Goal: Book appointment/travel/reservation

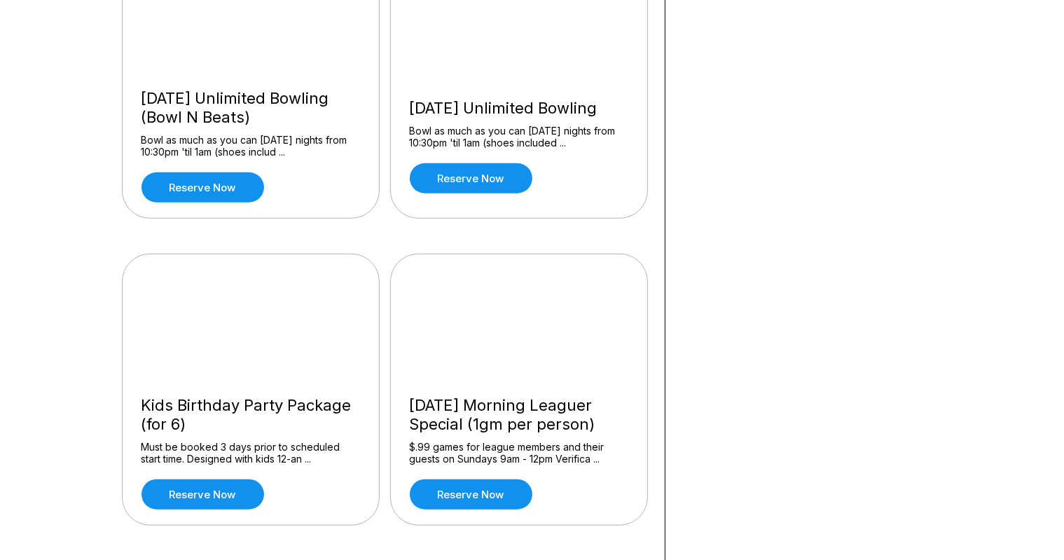
scroll to position [1126, 0]
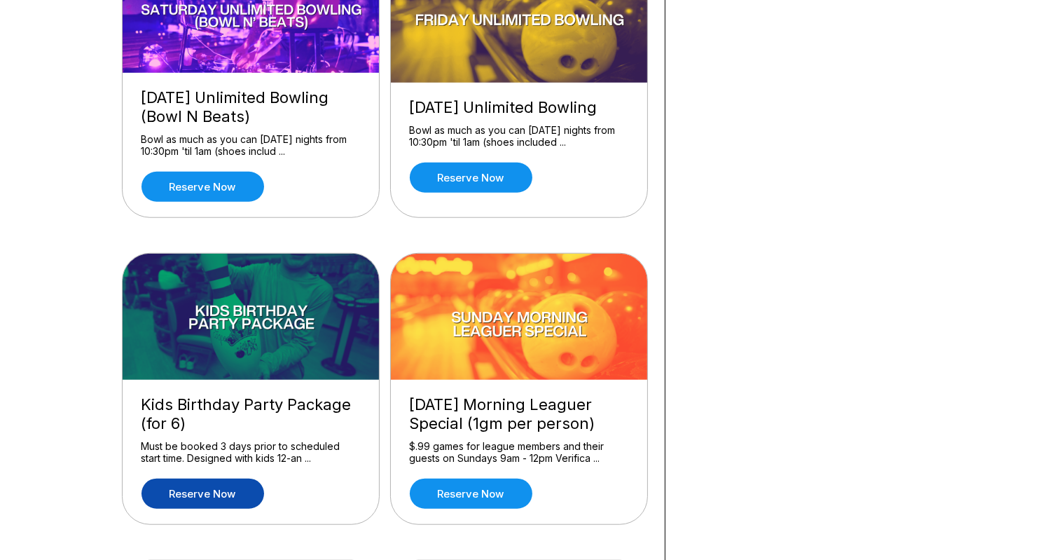
click at [205, 493] on link "Reserve now" at bounding box center [203, 494] width 123 height 30
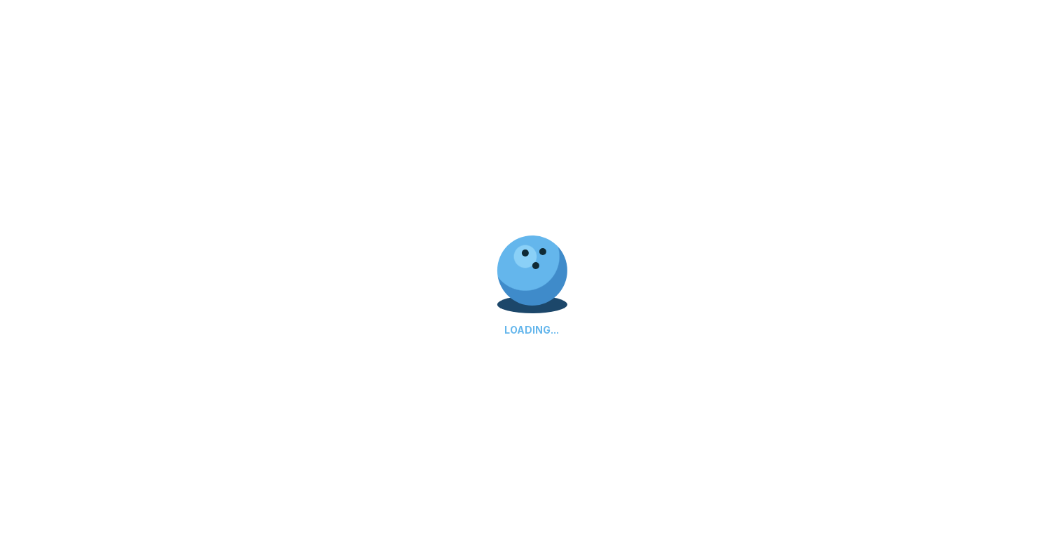
scroll to position [0, 0]
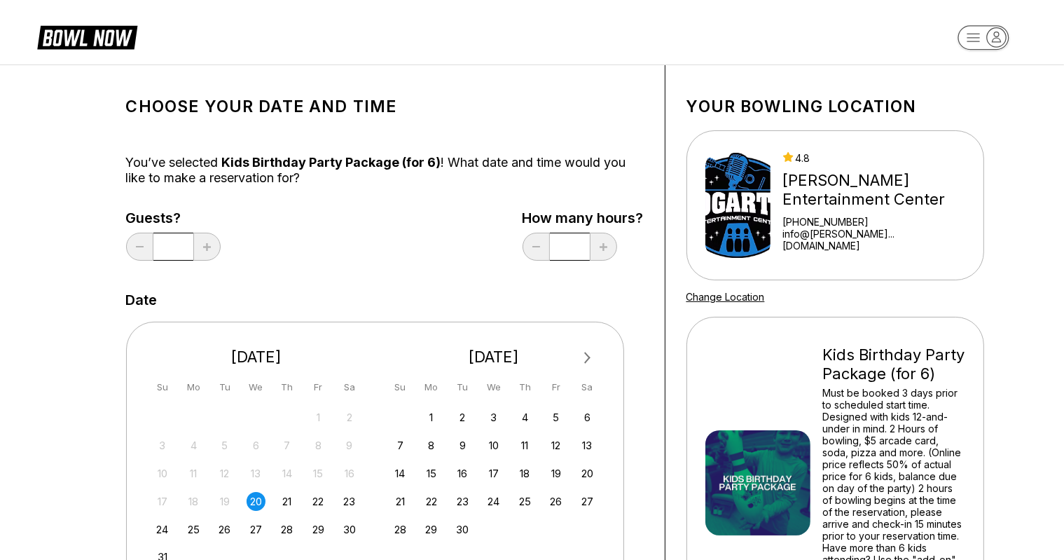
click at [589, 355] on button "Next Month" at bounding box center [588, 358] width 22 height 22
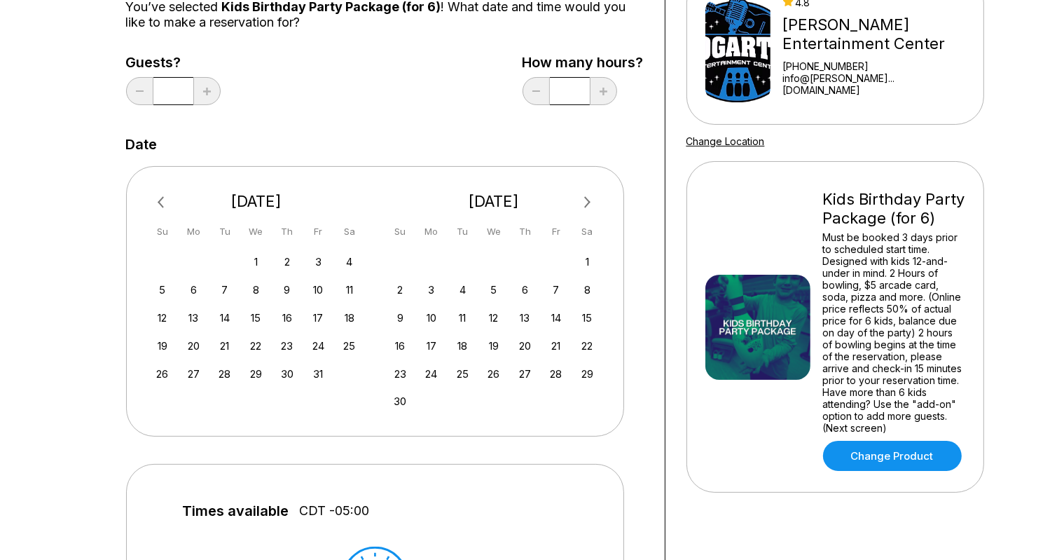
scroll to position [175, 0]
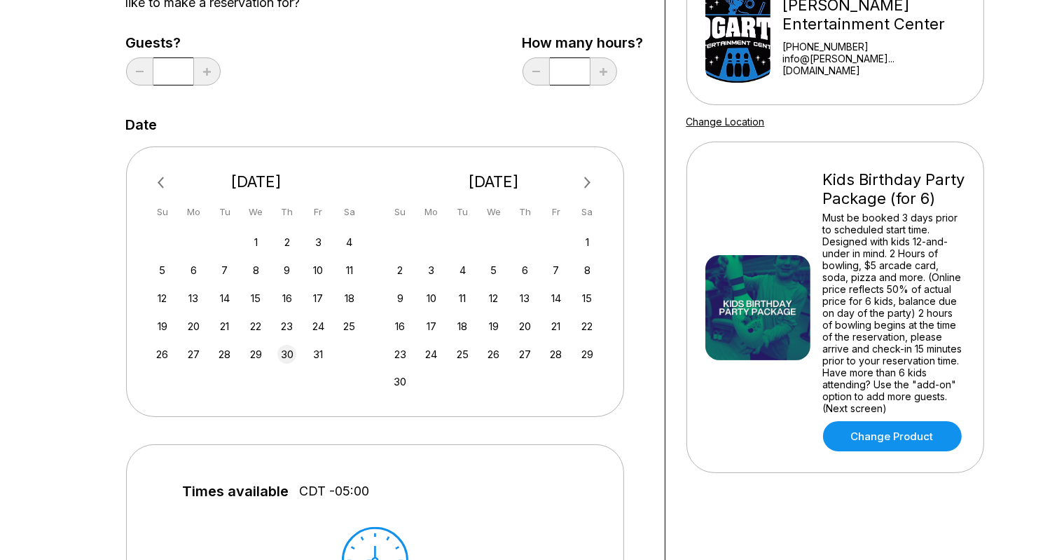
click at [287, 352] on div "30" at bounding box center [286, 354] width 19 height 19
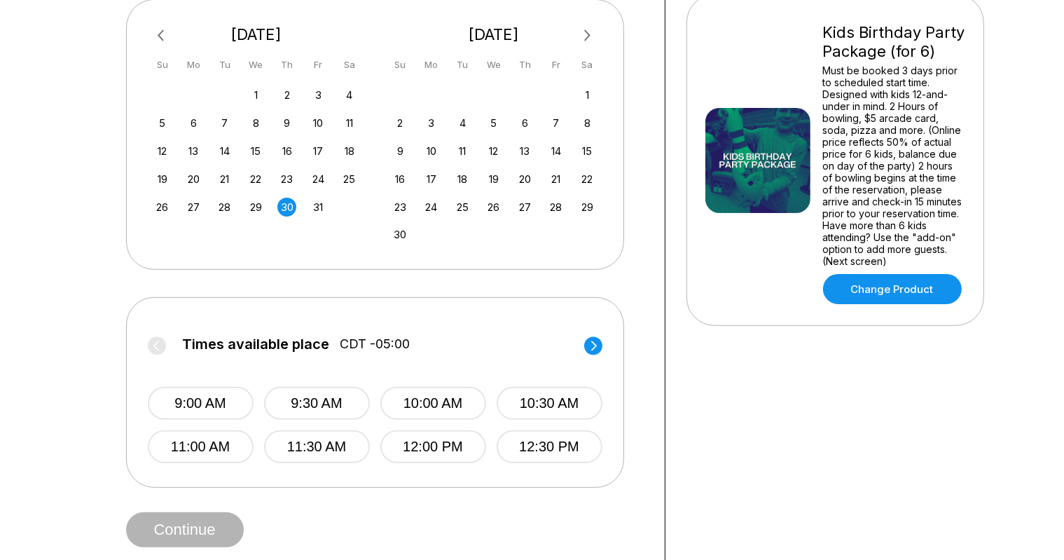
scroll to position [349, 0]
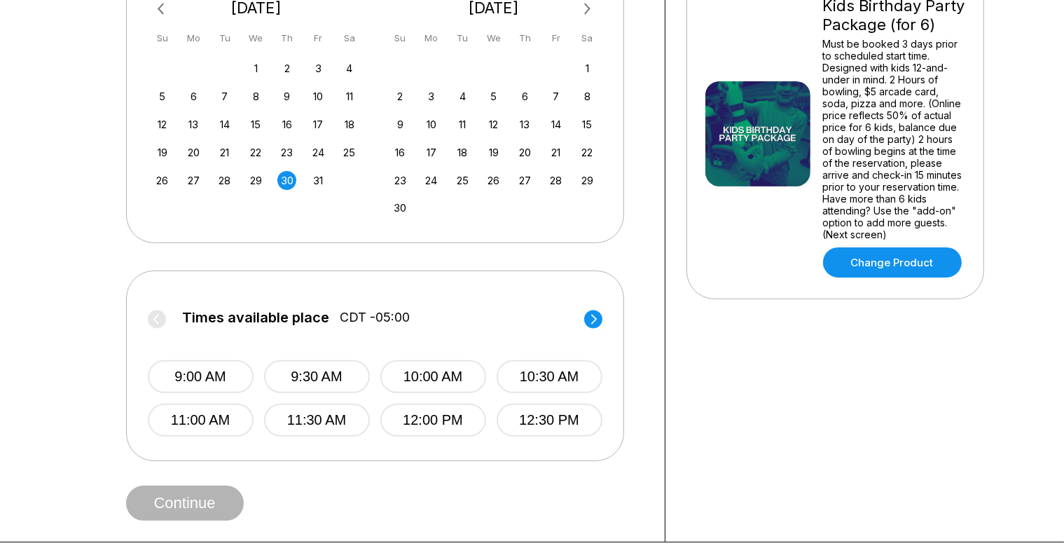
click at [594, 319] on icon at bounding box center [594, 319] width 6 height 10
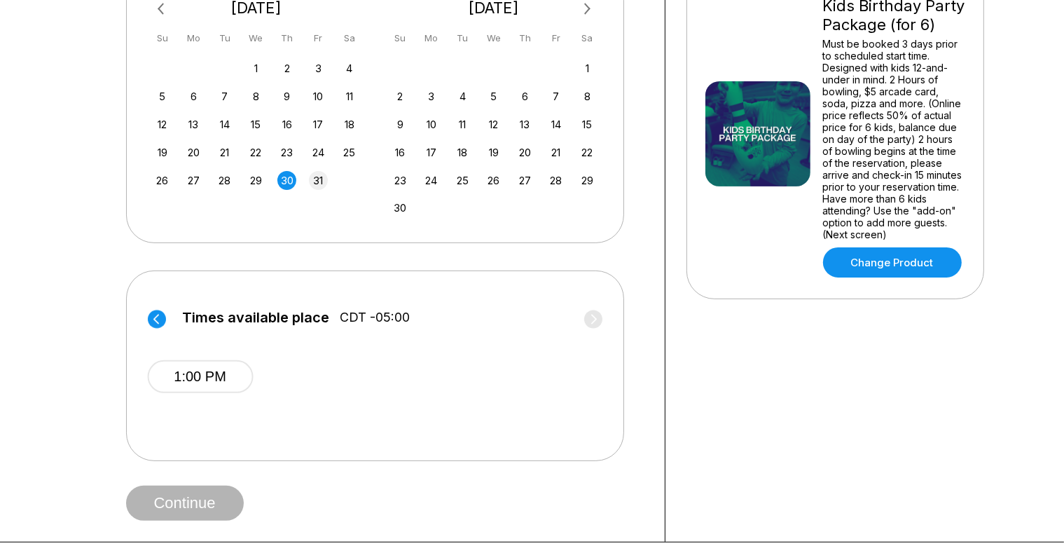
click at [315, 183] on div "31" at bounding box center [318, 180] width 19 height 19
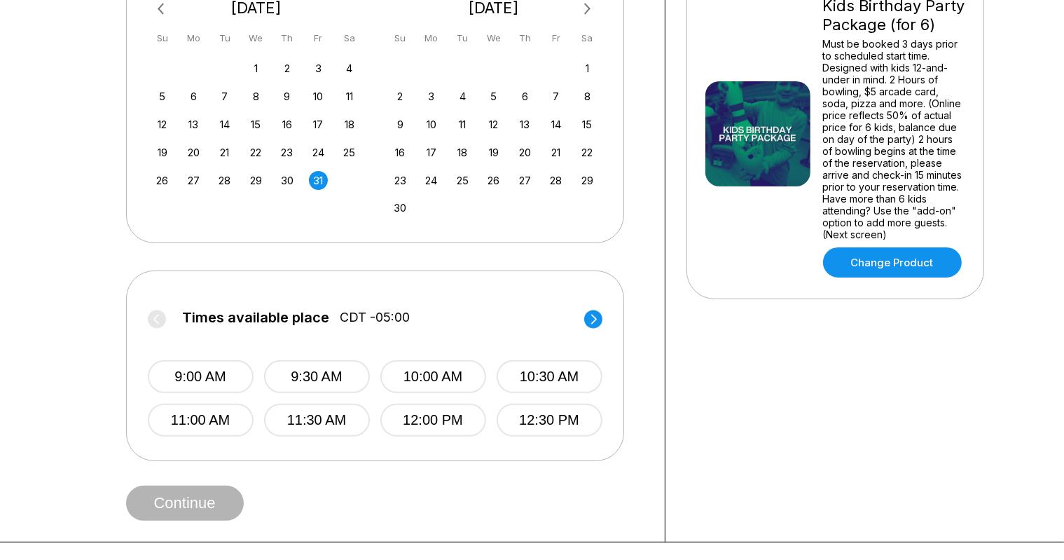
click at [599, 310] on icon at bounding box center [593, 319] width 18 height 19
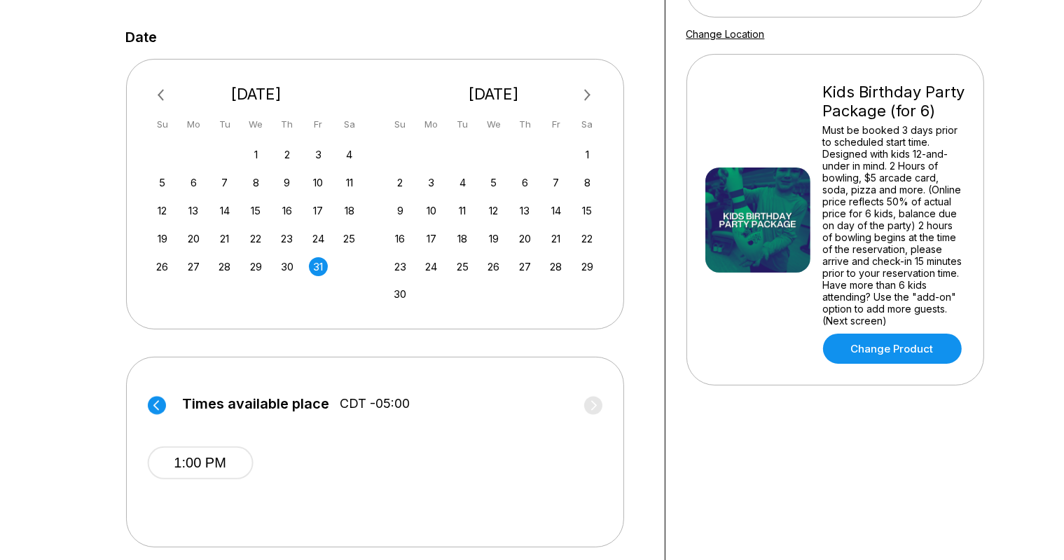
scroll to position [224, 0]
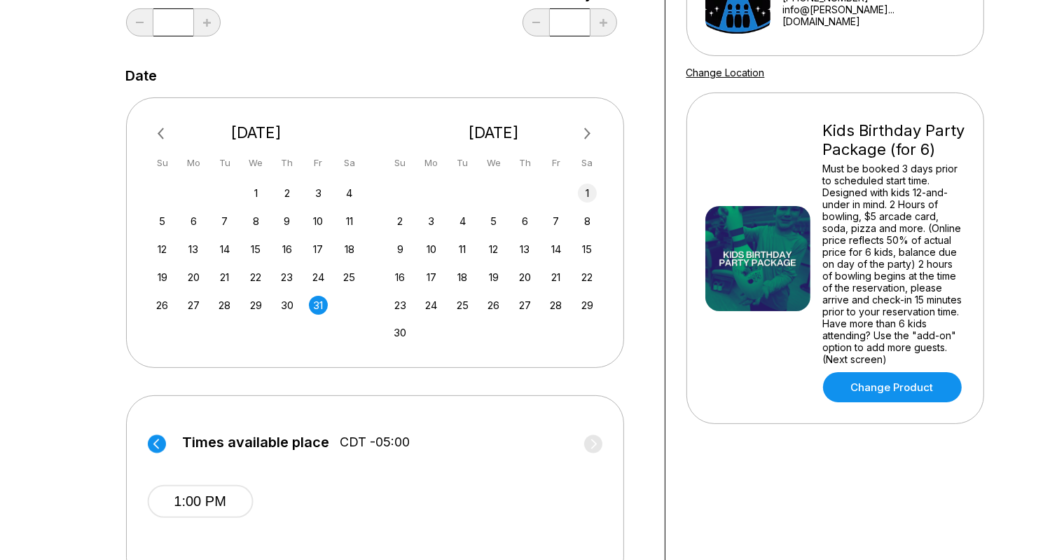
click at [590, 190] on div "1" at bounding box center [587, 193] width 19 height 19
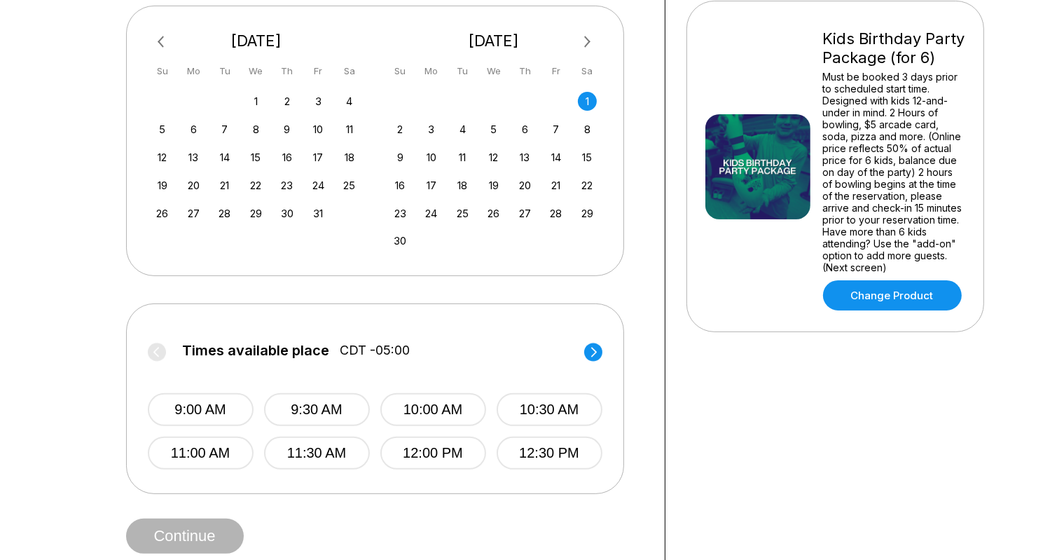
scroll to position [364, 0]
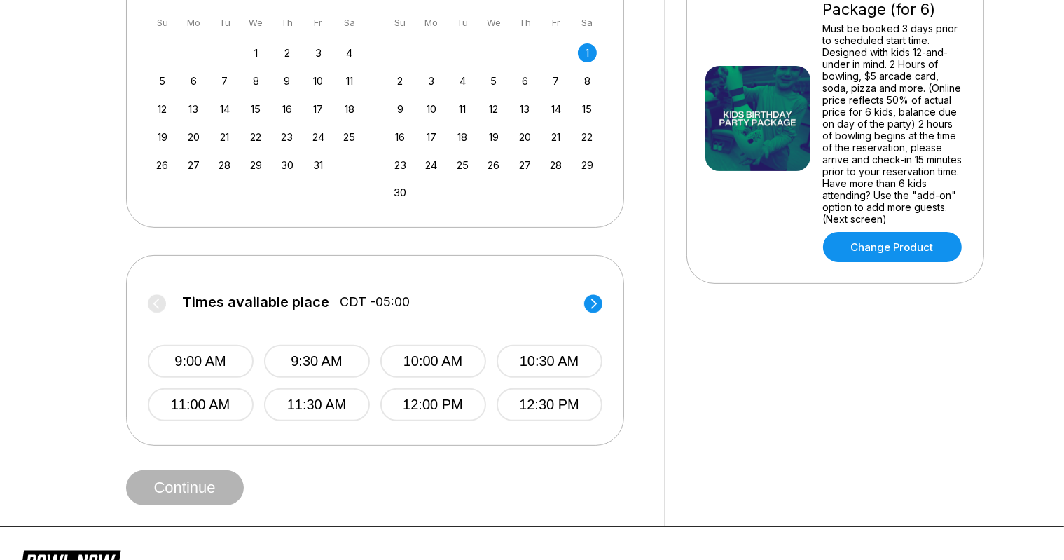
click at [593, 303] on circle at bounding box center [593, 303] width 18 height 18
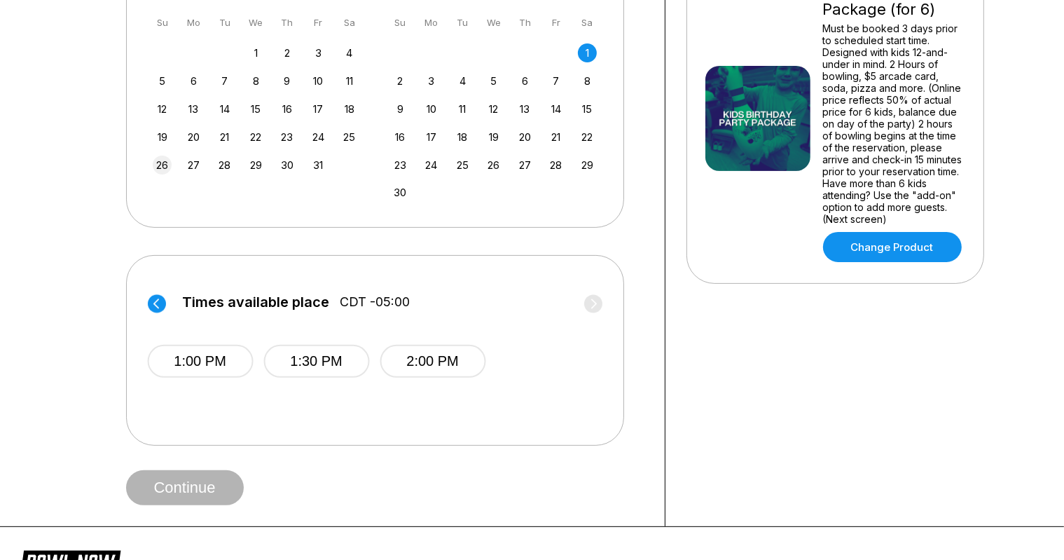
click at [161, 166] on div "26" at bounding box center [162, 165] width 19 height 19
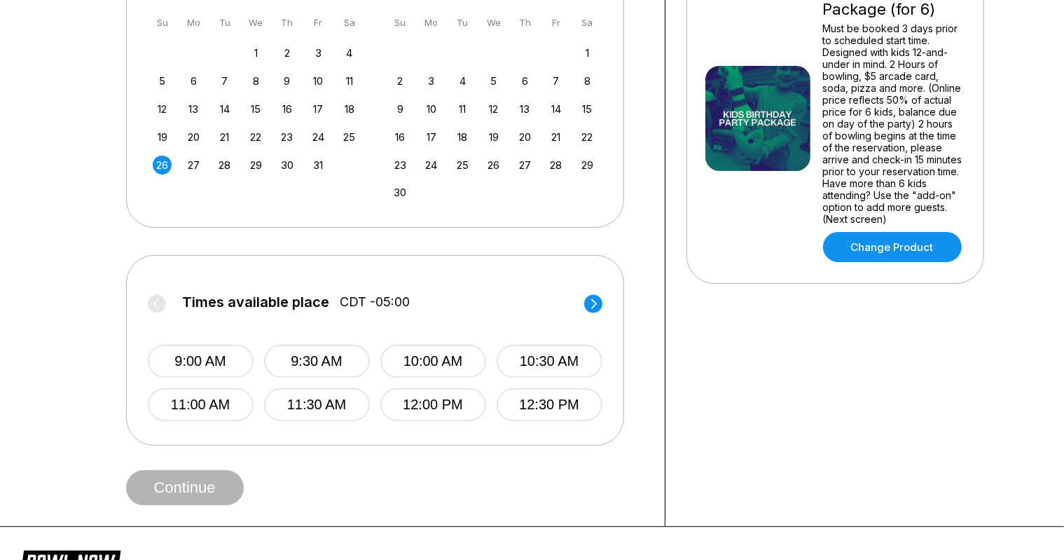
click at [594, 302] on circle at bounding box center [593, 303] width 18 height 18
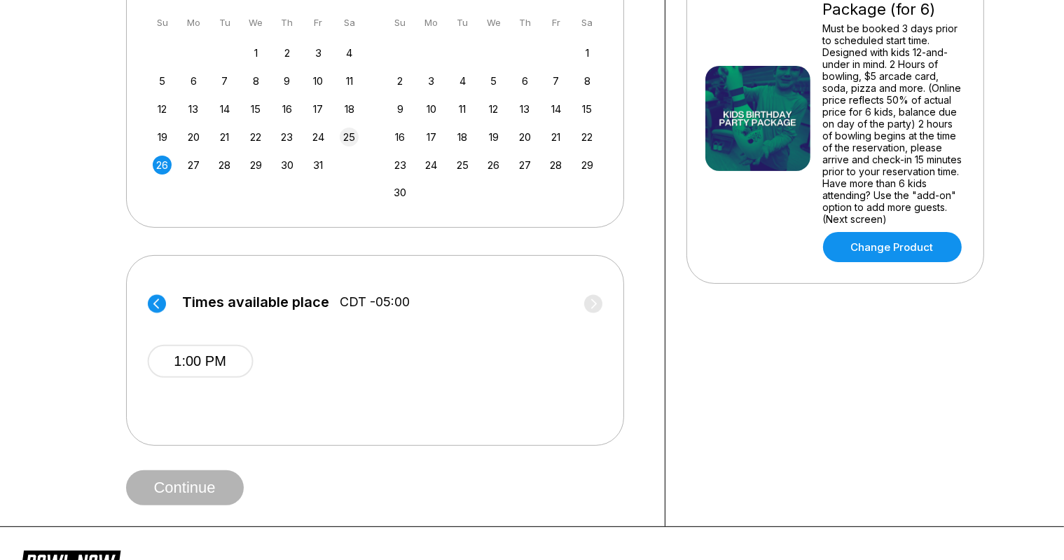
click at [349, 136] on div "25" at bounding box center [349, 137] width 19 height 19
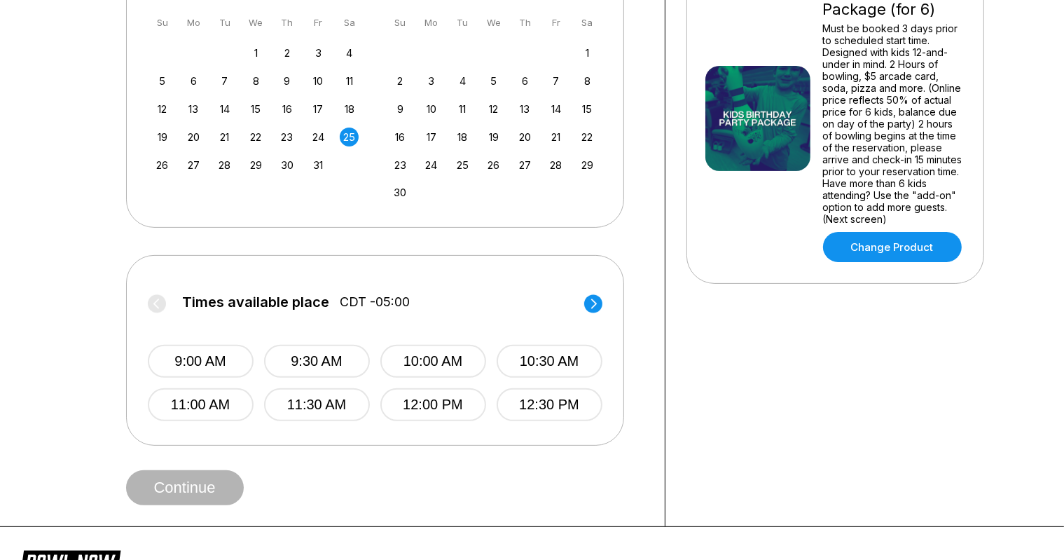
click at [593, 303] on circle at bounding box center [593, 303] width 18 height 18
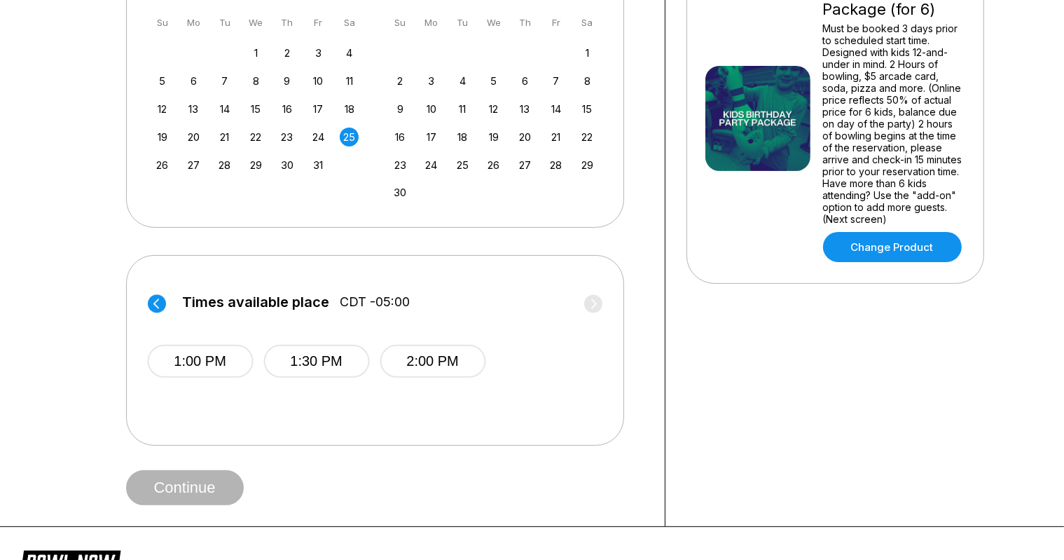
click at [153, 301] on circle at bounding box center [157, 303] width 18 height 18
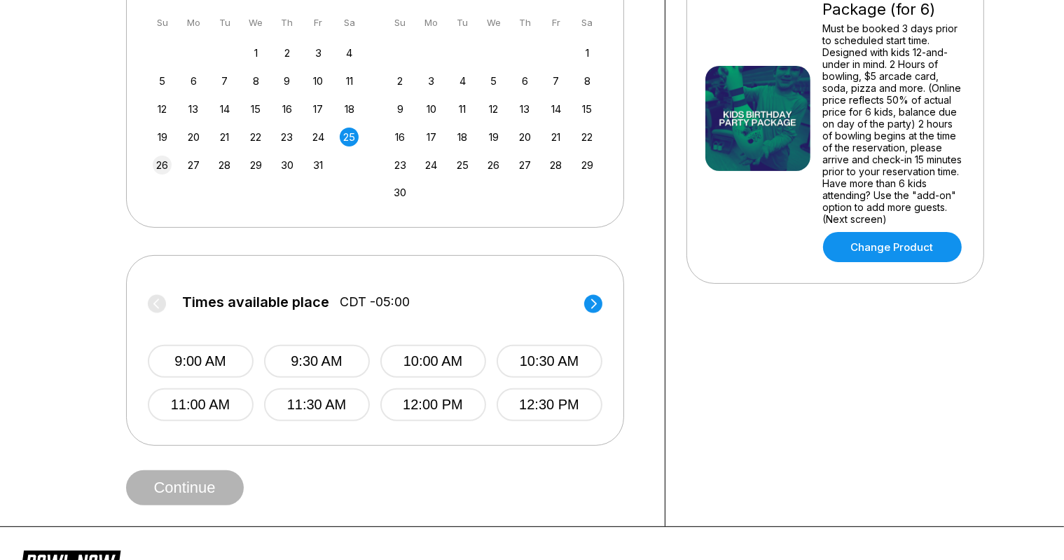
click at [161, 158] on div "26" at bounding box center [162, 165] width 19 height 19
click at [594, 300] on icon at bounding box center [594, 303] width 6 height 10
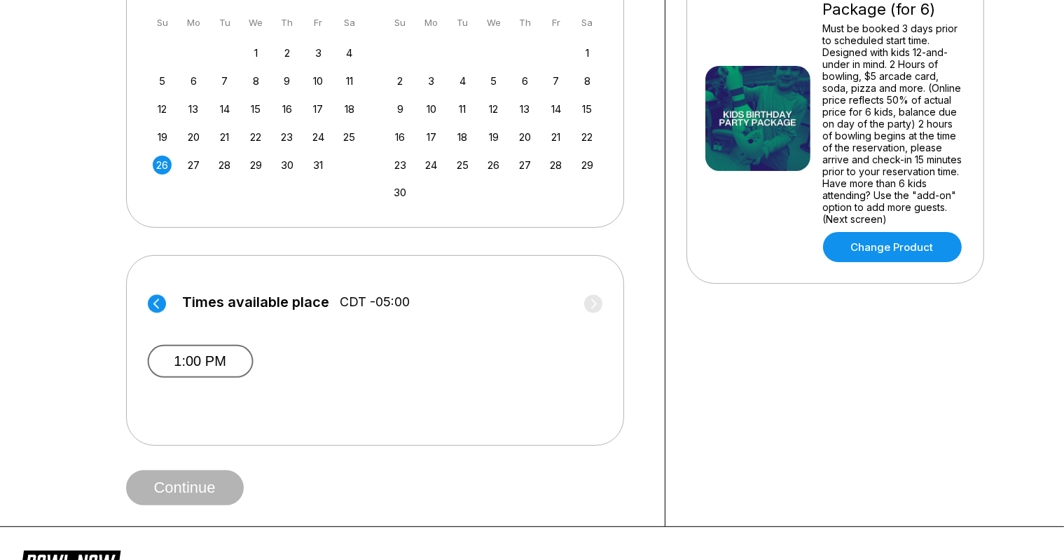
click at [211, 369] on button "1:00 PM" at bounding box center [200, 361] width 106 height 33
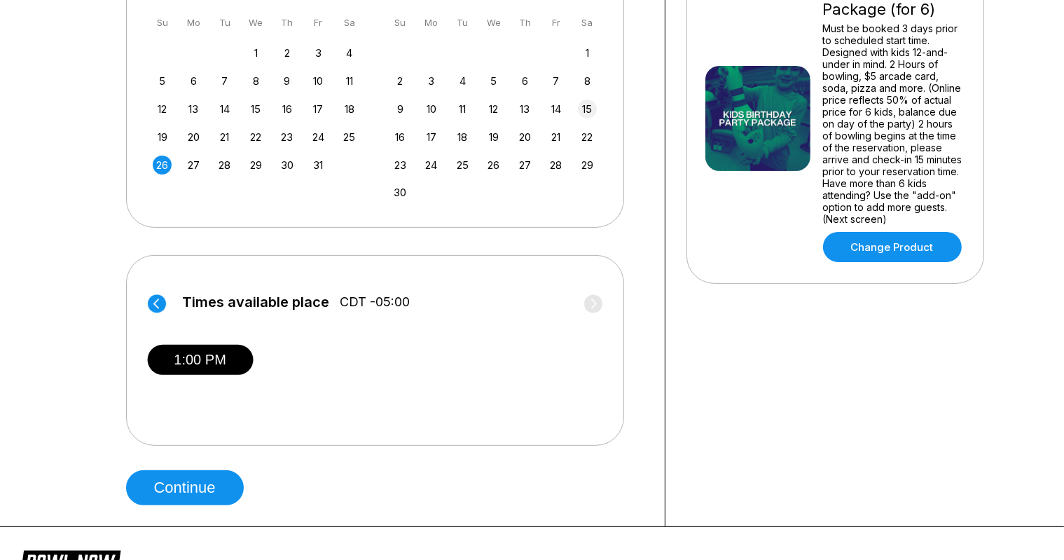
click at [589, 111] on div "15" at bounding box center [587, 108] width 19 height 19
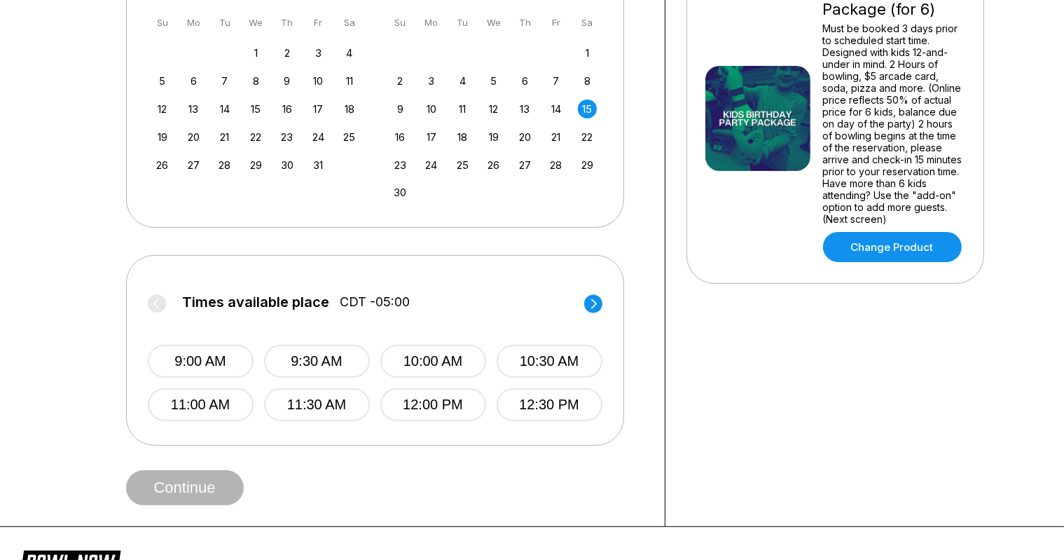
click at [596, 299] on circle at bounding box center [593, 303] width 18 height 18
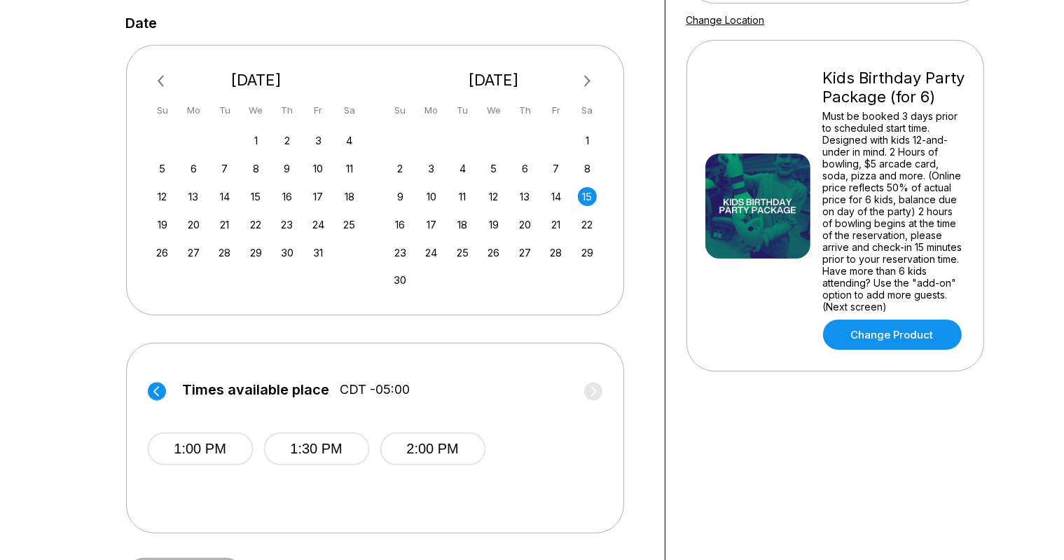
scroll to position [274, 0]
